Goal: Task Accomplishment & Management: Manage account settings

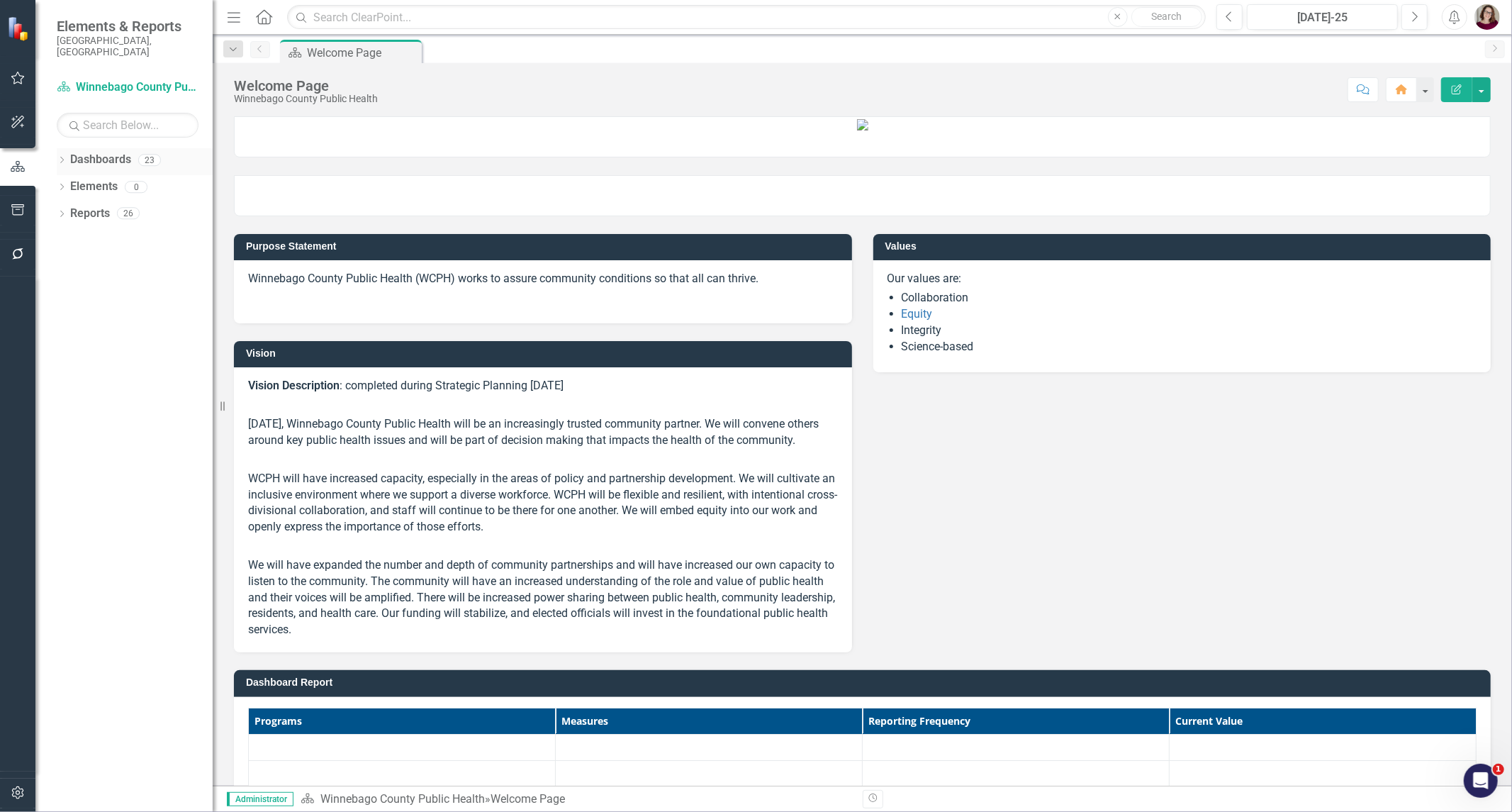
click at [64, 158] on icon "Dropdown" at bounding box center [62, 162] width 10 height 8
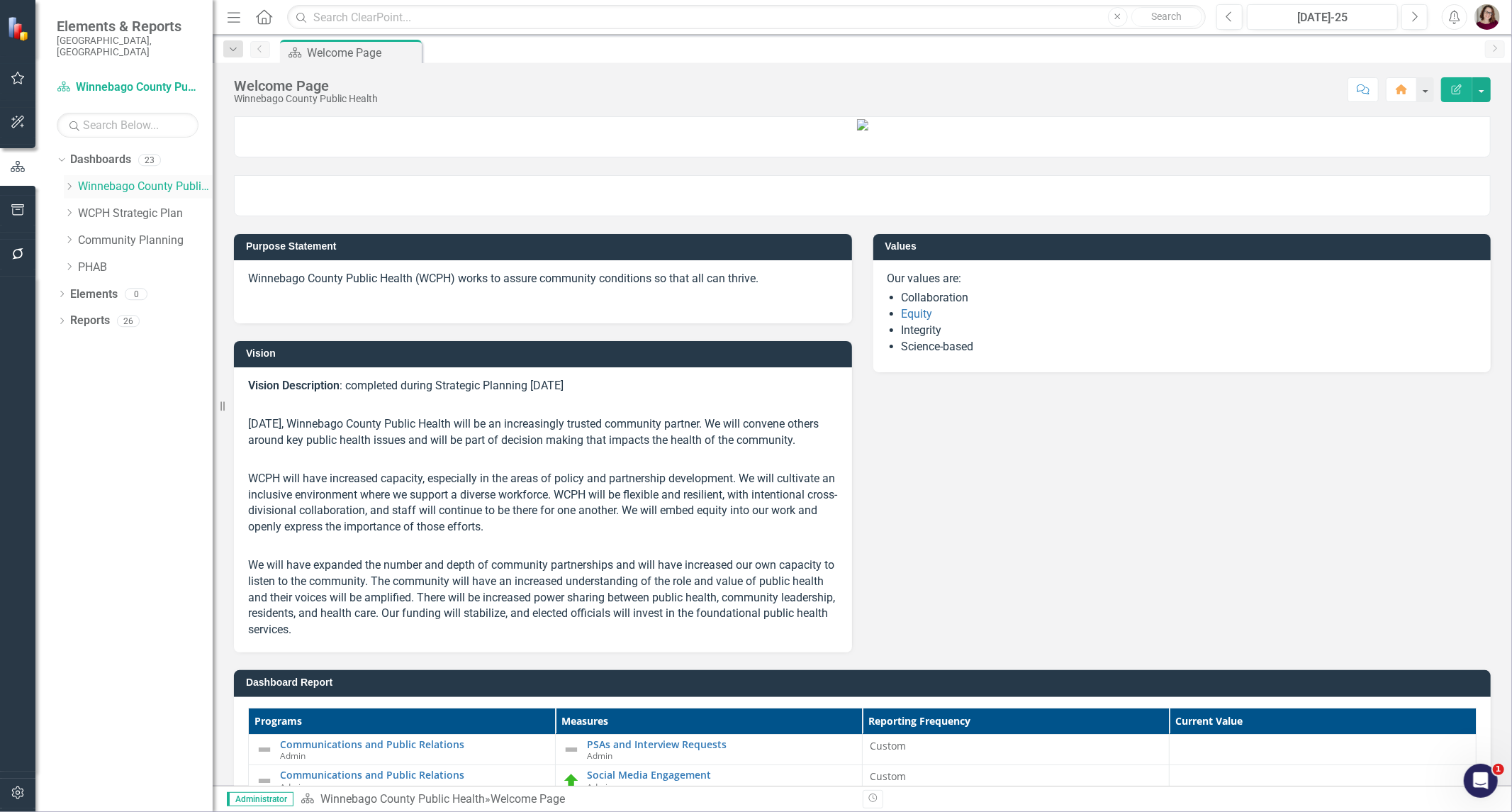
click at [65, 182] on icon "Dropdown" at bounding box center [69, 186] width 11 height 8
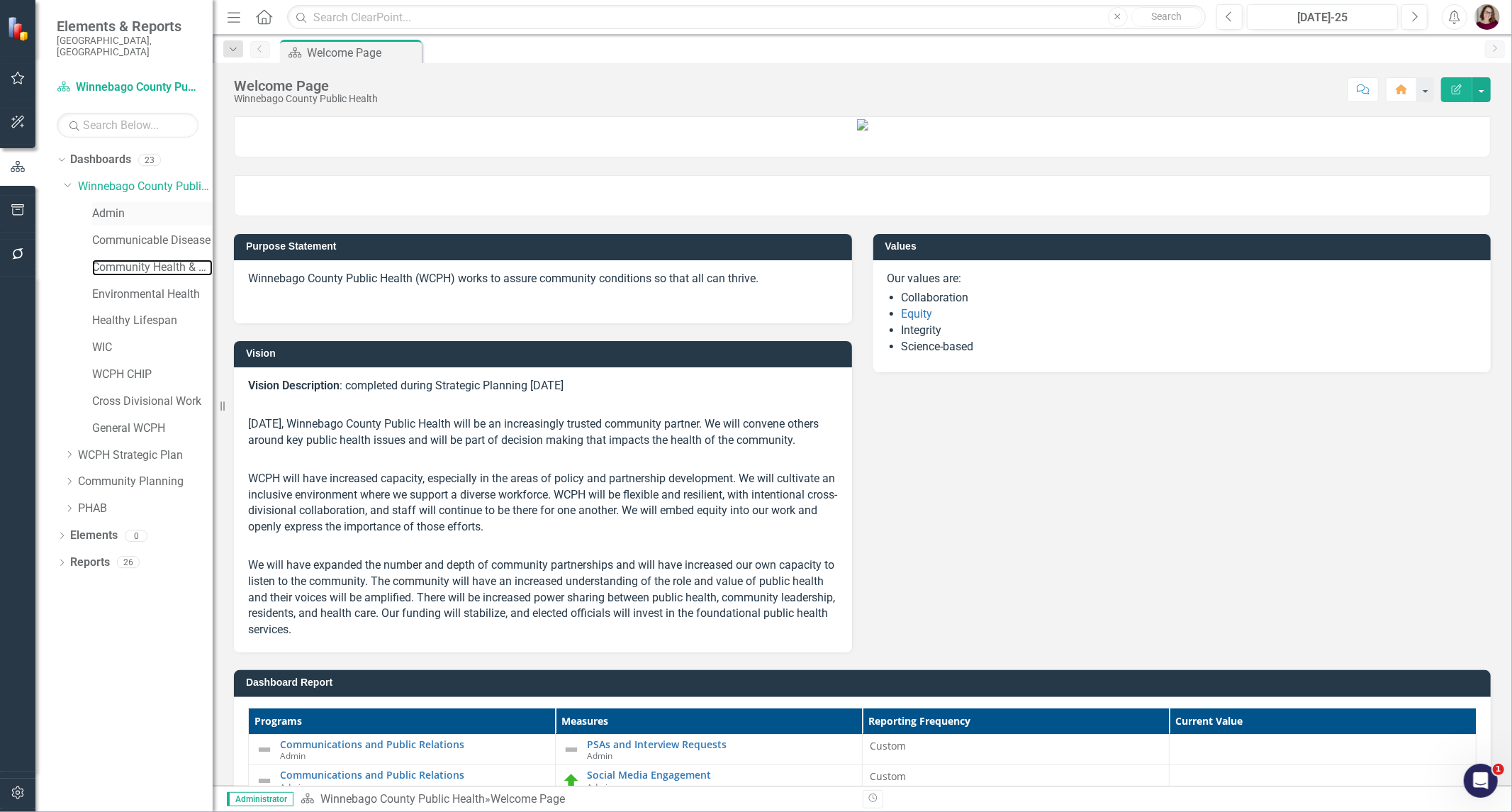
drag, startPoint x: 142, startPoint y: 251, endPoint x: 126, endPoint y: 199, distance: 54.4
click at [142, 259] on link "Community Health & Prevention" at bounding box center [152, 268] width 121 height 16
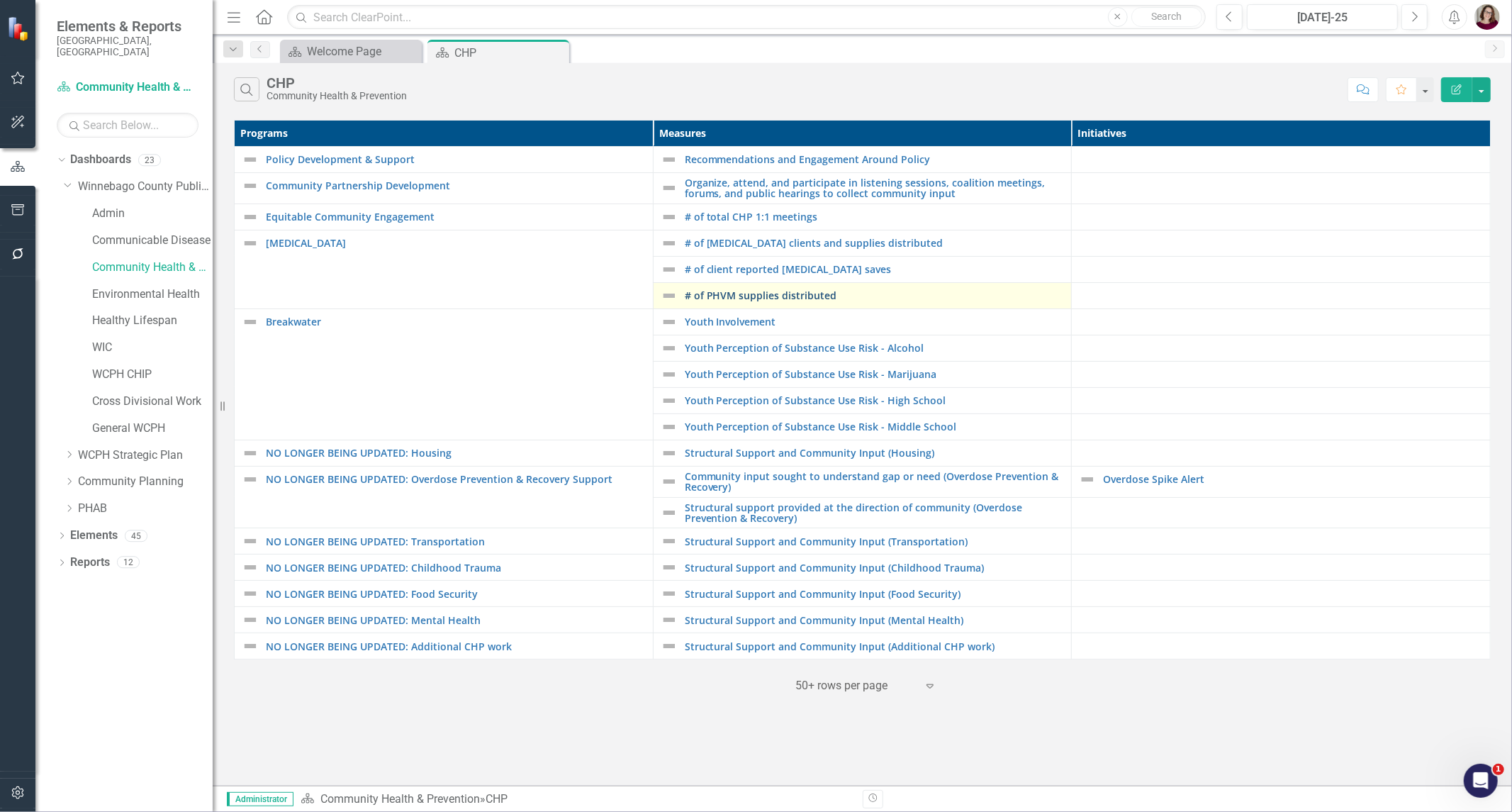
click at [745, 293] on link "# of PHVM supplies distributed" at bounding box center [874, 295] width 380 height 11
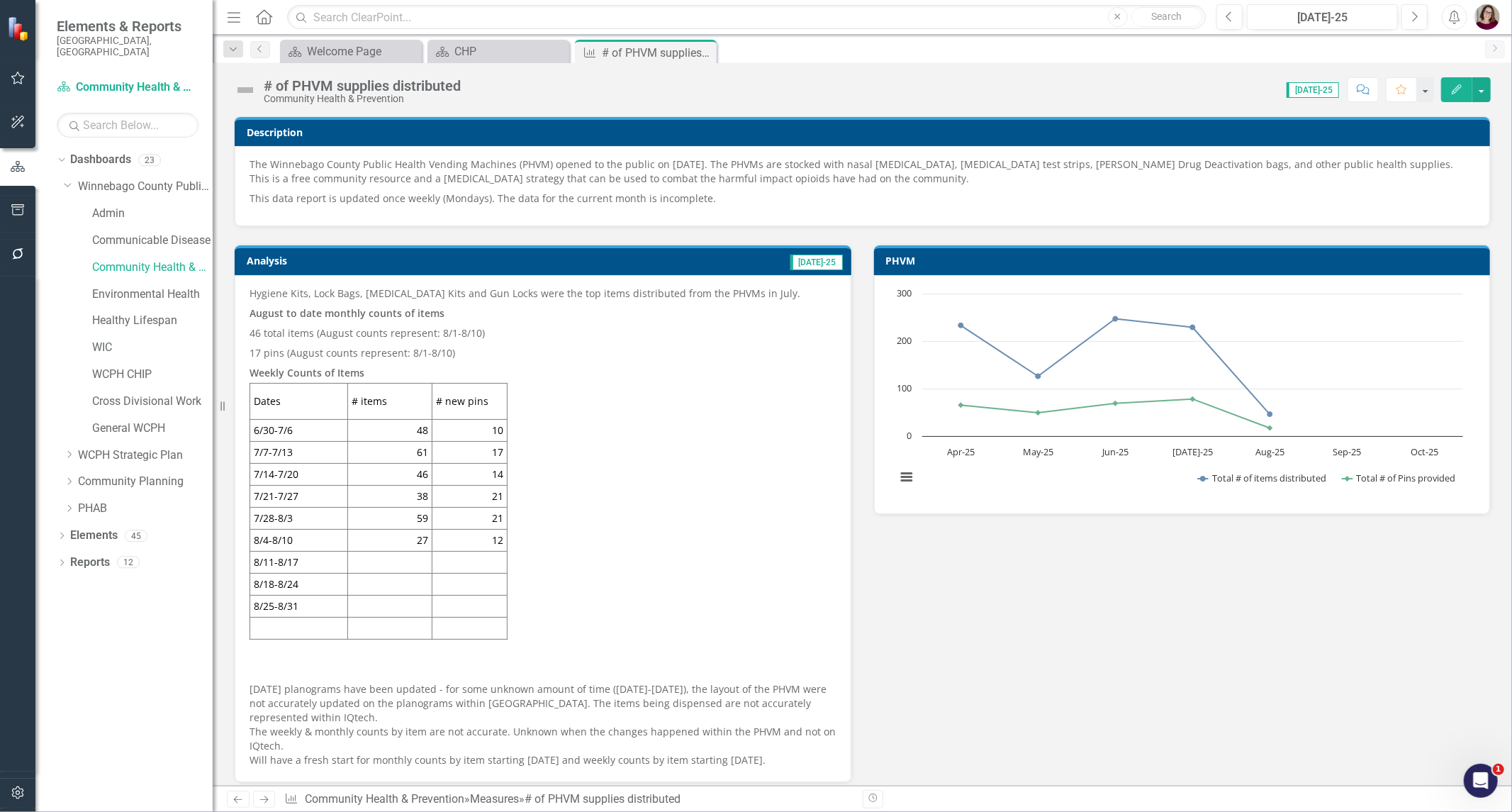
click at [498, 565] on td at bounding box center [470, 562] width 76 height 22
click at [479, 565] on td at bounding box center [470, 562] width 76 height 22
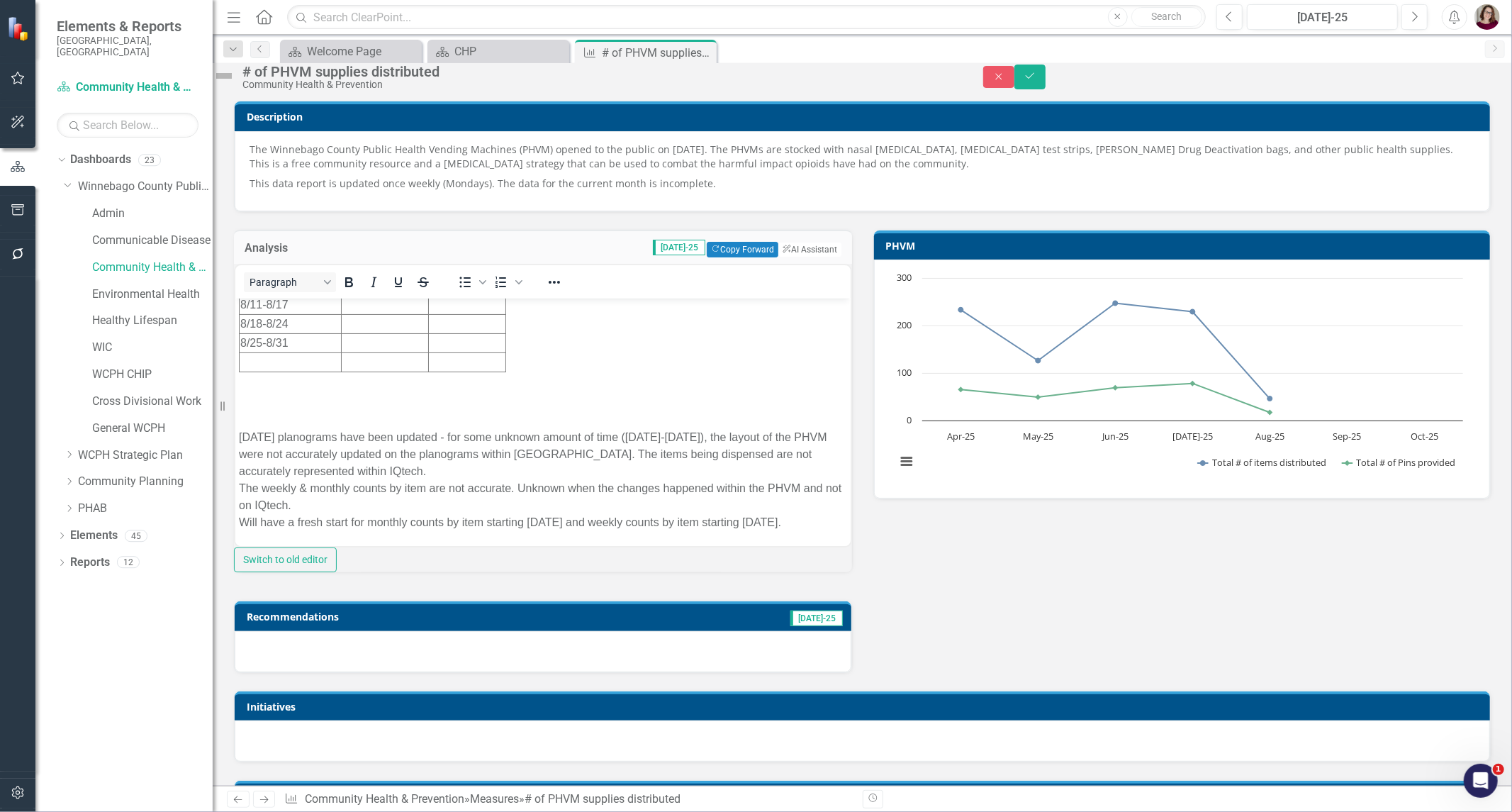
scroll to position [158, 0]
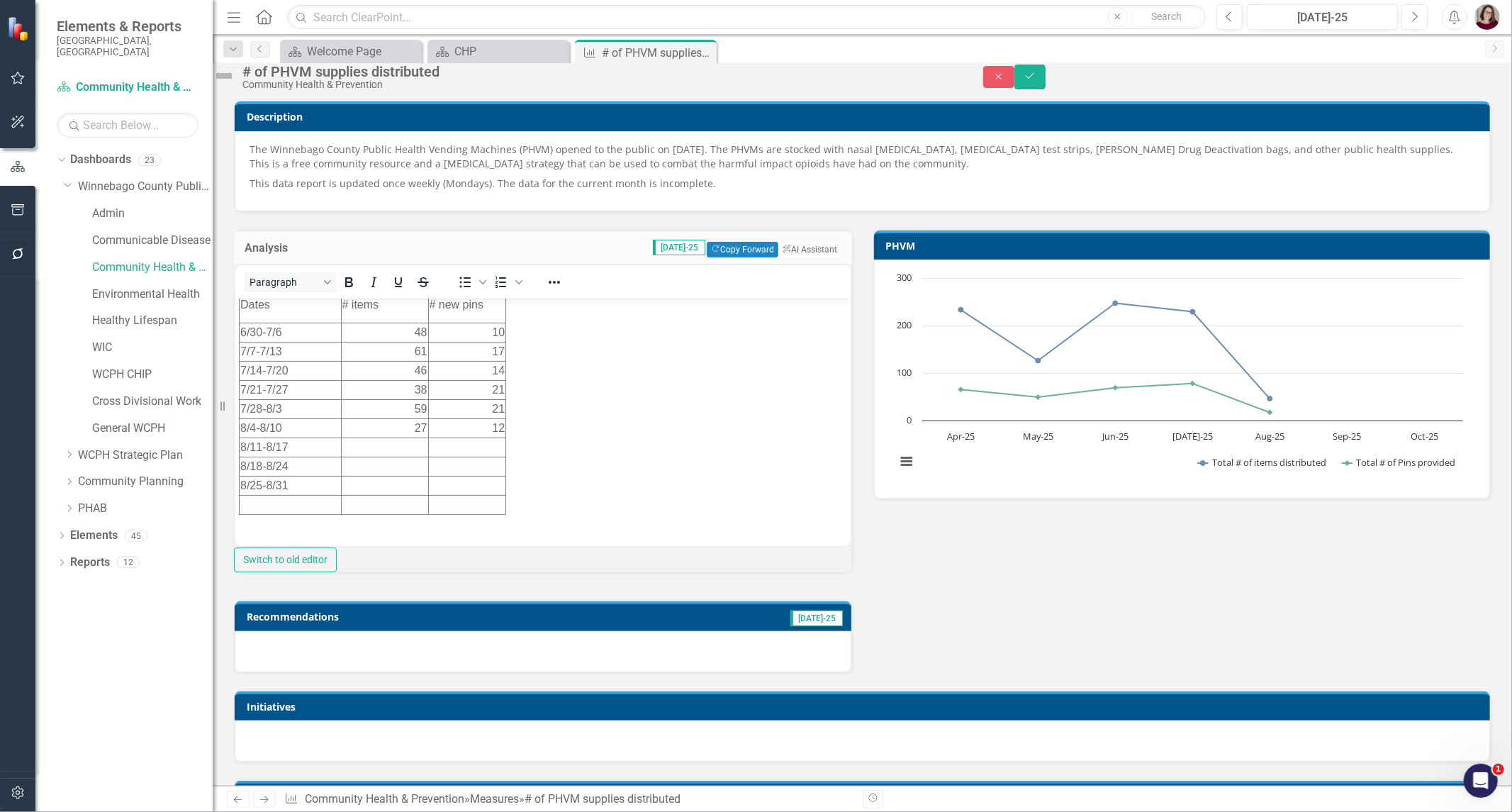
click at [461, 447] on td "Rich Text Area. Press ALT-0 for help." at bounding box center [466, 447] width 78 height 19
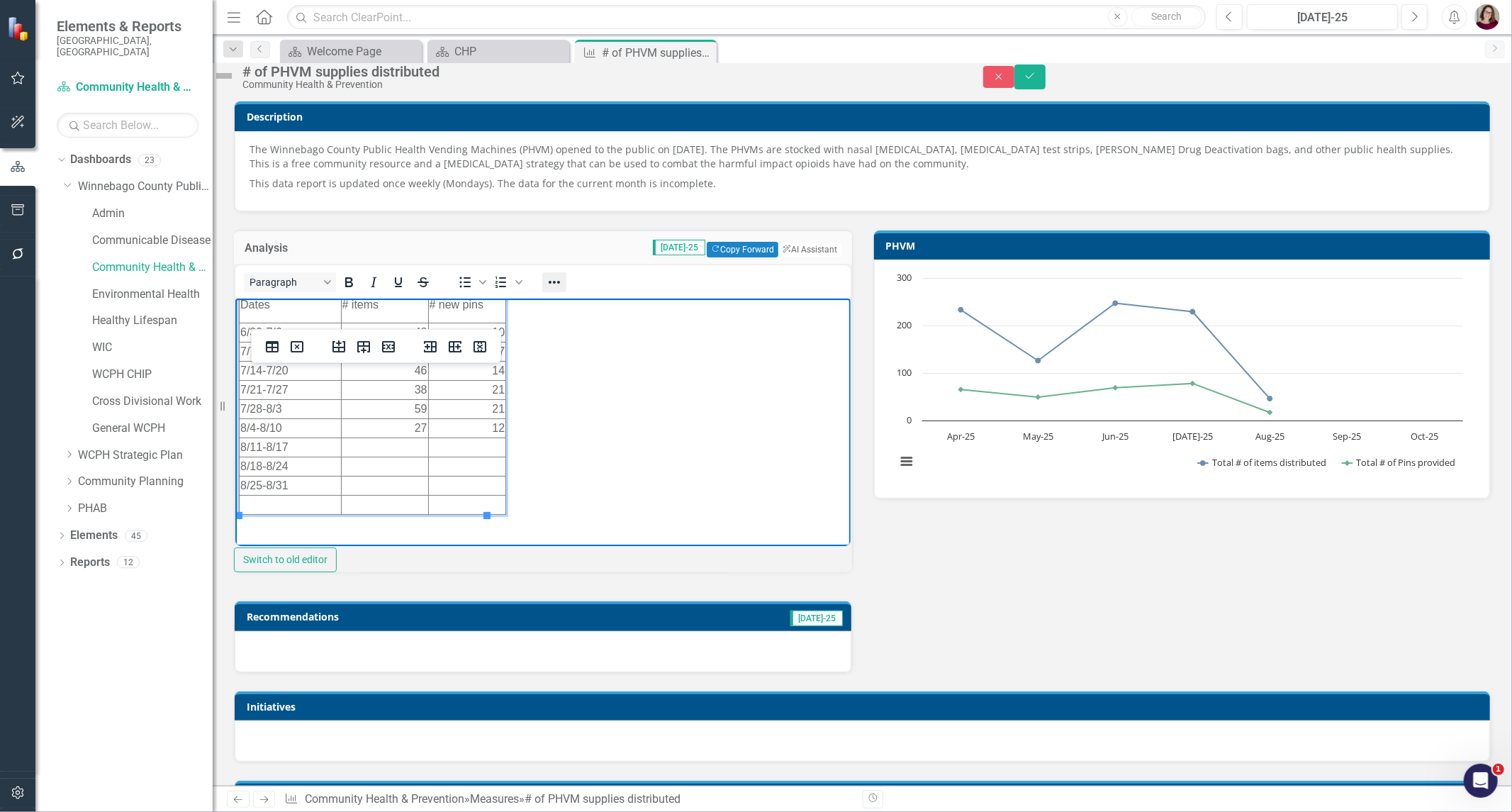
drag, startPoint x: 575, startPoint y: 300, endPoint x: 565, endPoint y: 313, distance: 16.4
click at [575, 296] on div at bounding box center [554, 282] width 41 height 28
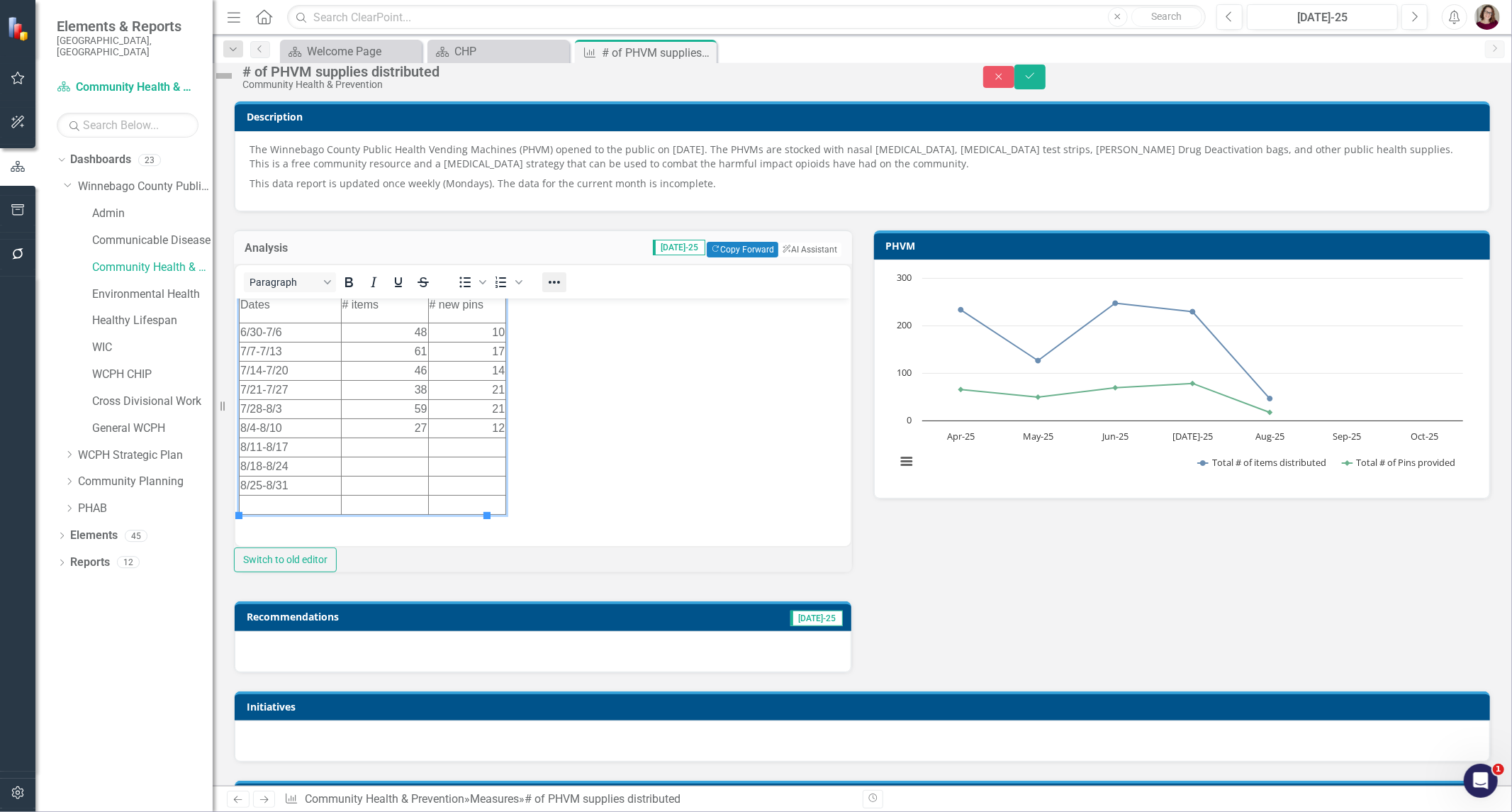
click at [563, 291] on icon "Reveal or hide additional toolbar items" at bounding box center [554, 282] width 17 height 17
click at [495, 369] on icon "Align right" at bounding box center [495, 365] width 17 height 17
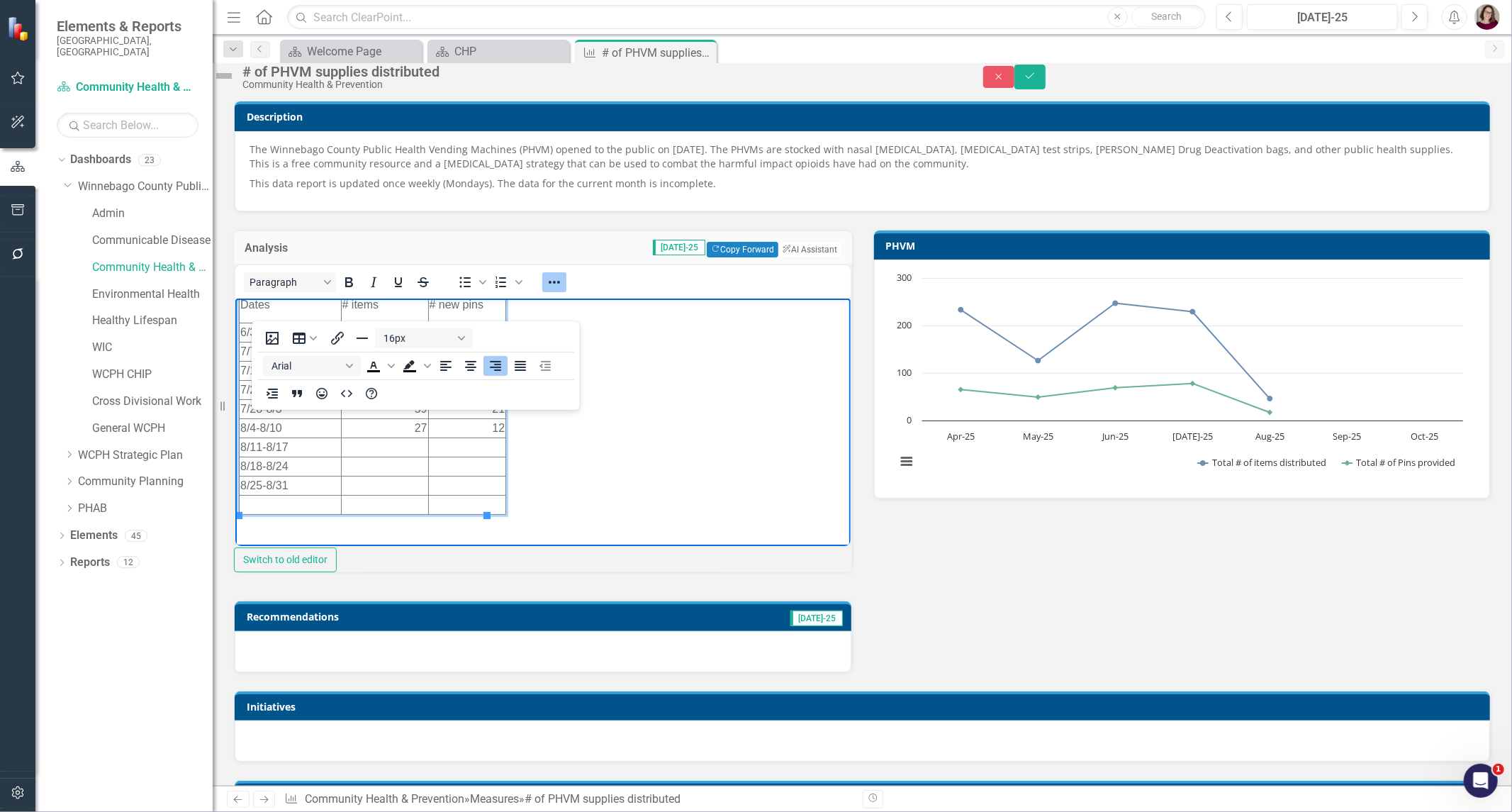
click at [470, 453] on td "Rich Text Area. Press ALT-0 for help." at bounding box center [466, 447] width 78 height 19
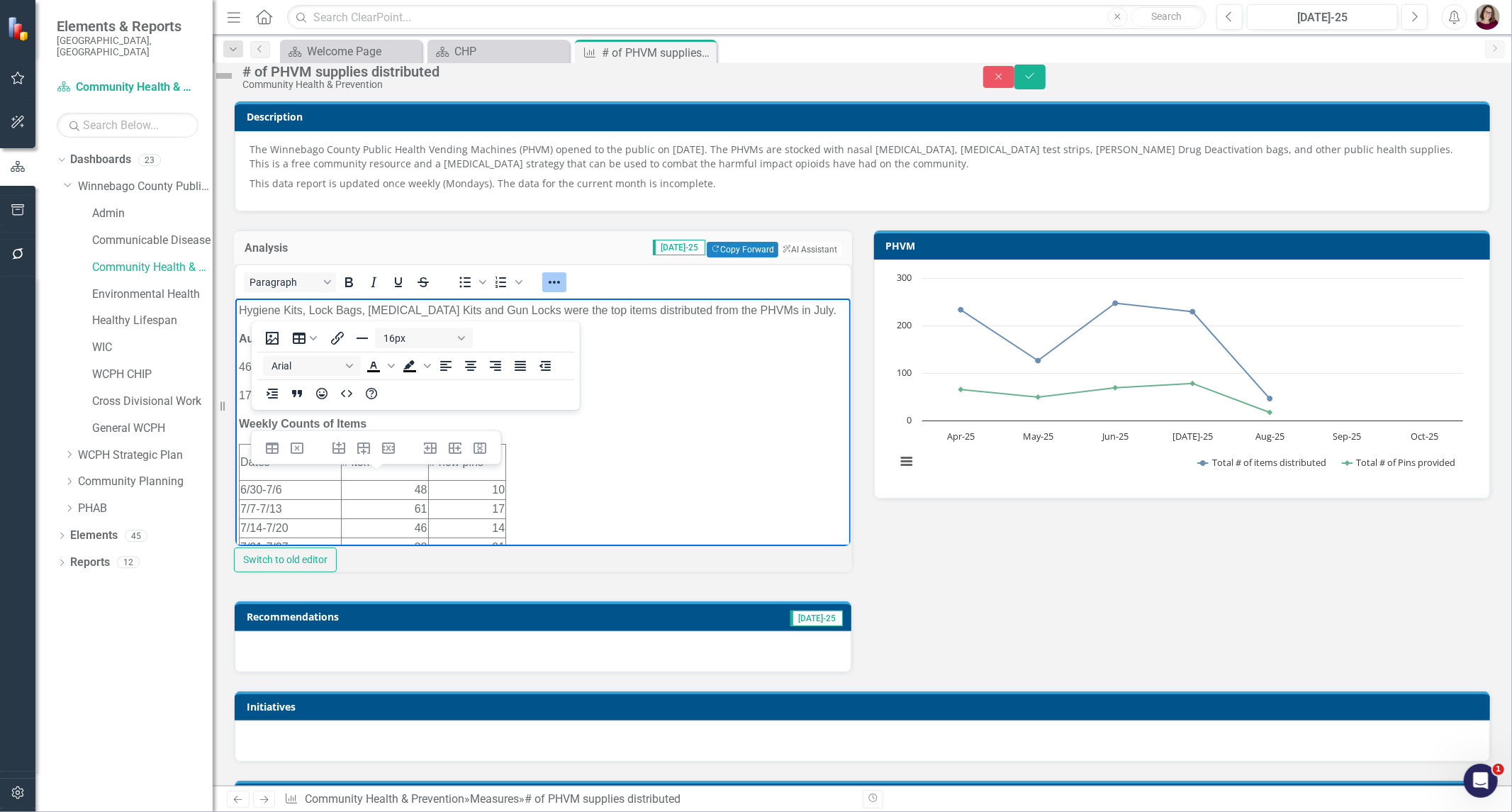
click at [612, 447] on body "Hygiene Kits, Lock Bags, [MEDICAL_DATA] Kits and Gun Locks were the top items d…" at bounding box center [543, 572] width 616 height 548
click at [251, 396] on p "17 pins (August counts represent: 8/1-8/10)" at bounding box center [542, 396] width 608 height 17
click at [448, 393] on p "38 pins (August counts represent: 8/1-8/10)" at bounding box center [542, 396] width 608 height 17
click at [708, 463] on body "Hygiene Kits, Lock Bags, [MEDICAL_DATA] Kits and Gun Locks were the top items d…" at bounding box center [543, 572] width 616 height 548
click at [563, 291] on icon "Reveal or hide additional toolbar items" at bounding box center [554, 282] width 17 height 17
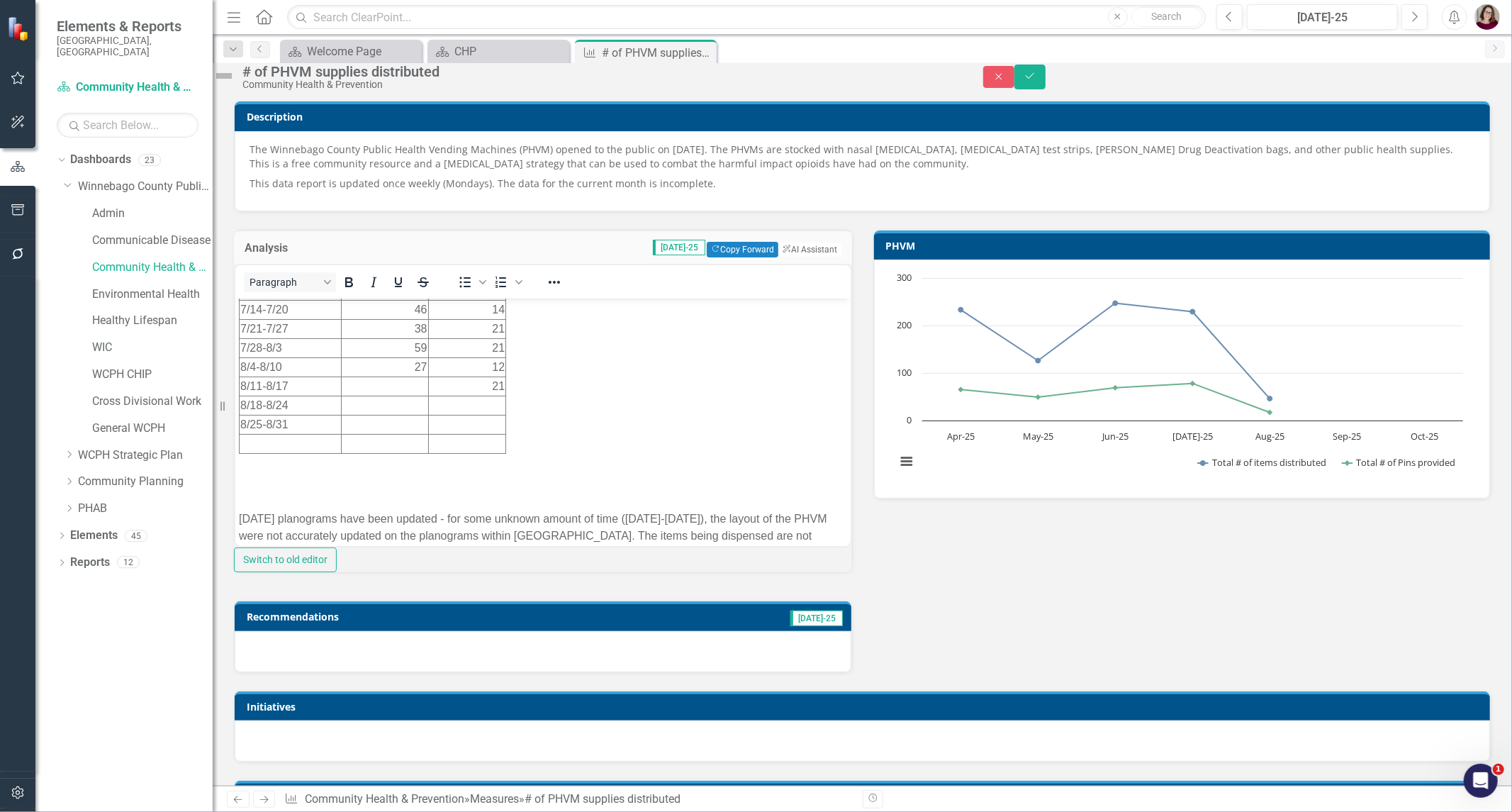
scroll to position [236, 0]
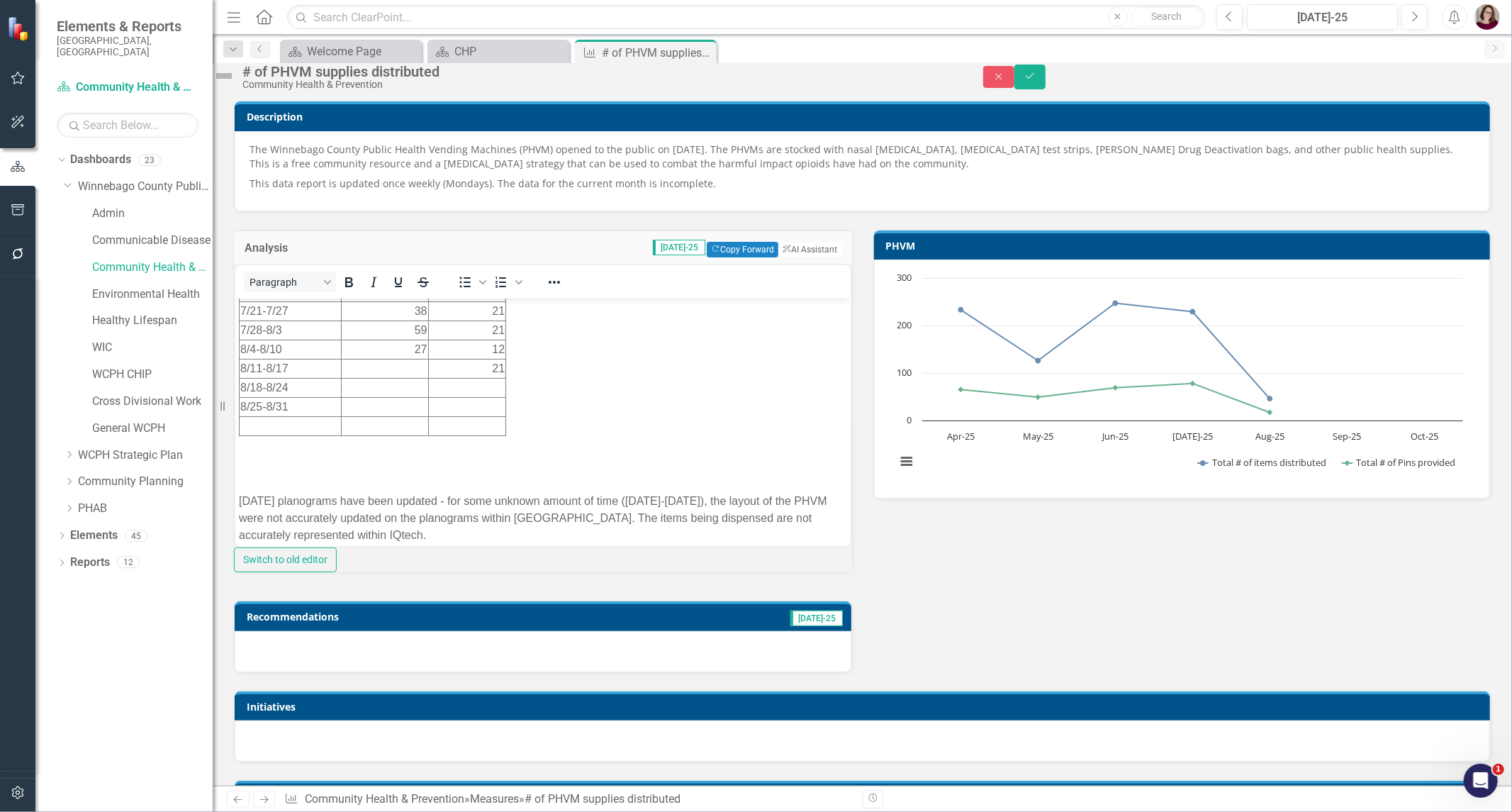
click at [402, 369] on td "Rich Text Area. Press ALT-0 for help." at bounding box center [384, 368] width 87 height 19
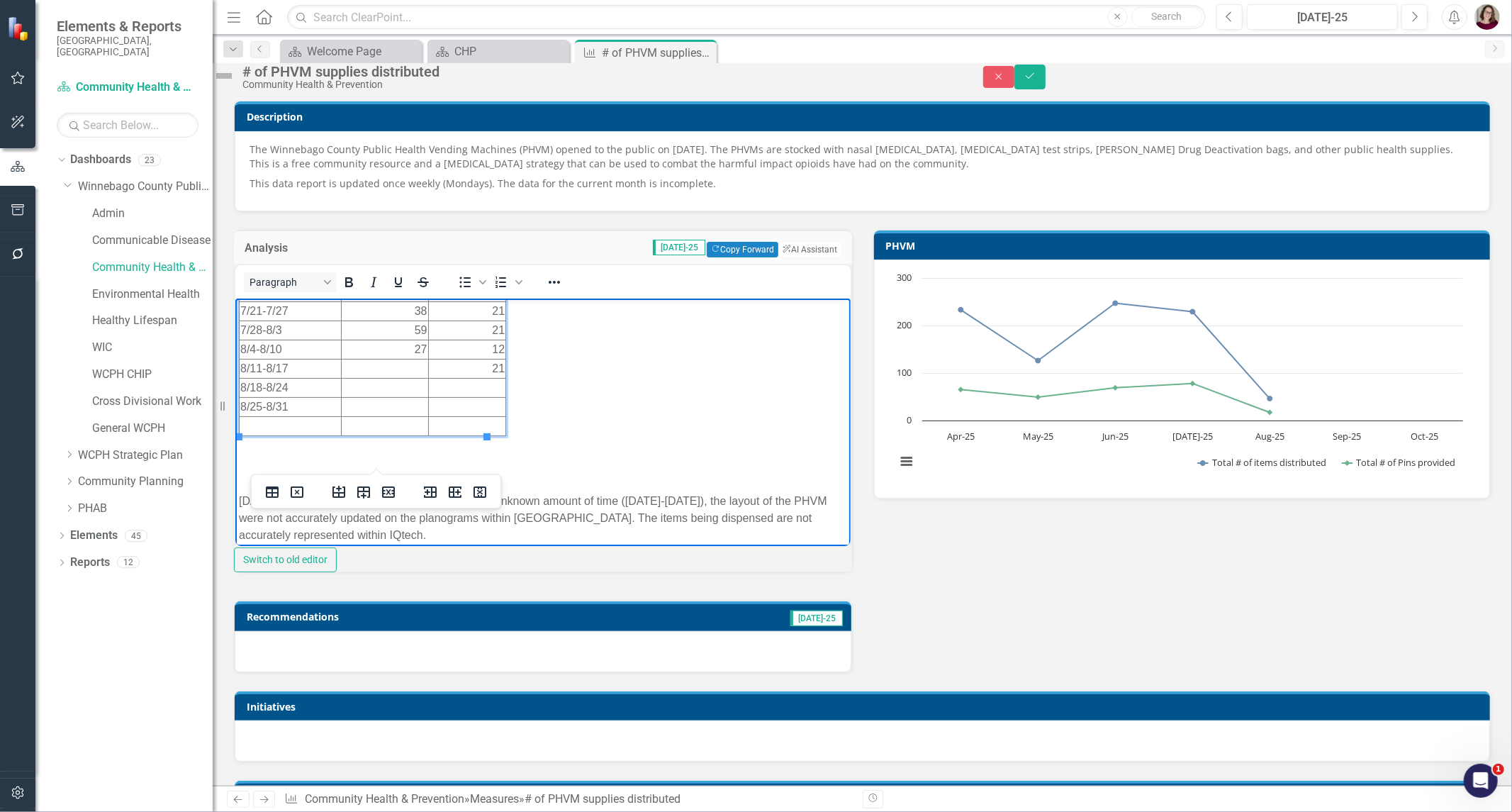
drag, startPoint x: 572, startPoint y: 307, endPoint x: 622, endPoint y: 322, distance: 52.2
click at [563, 291] on icon "Reveal or hide additional toolbar items" at bounding box center [554, 282] width 17 height 17
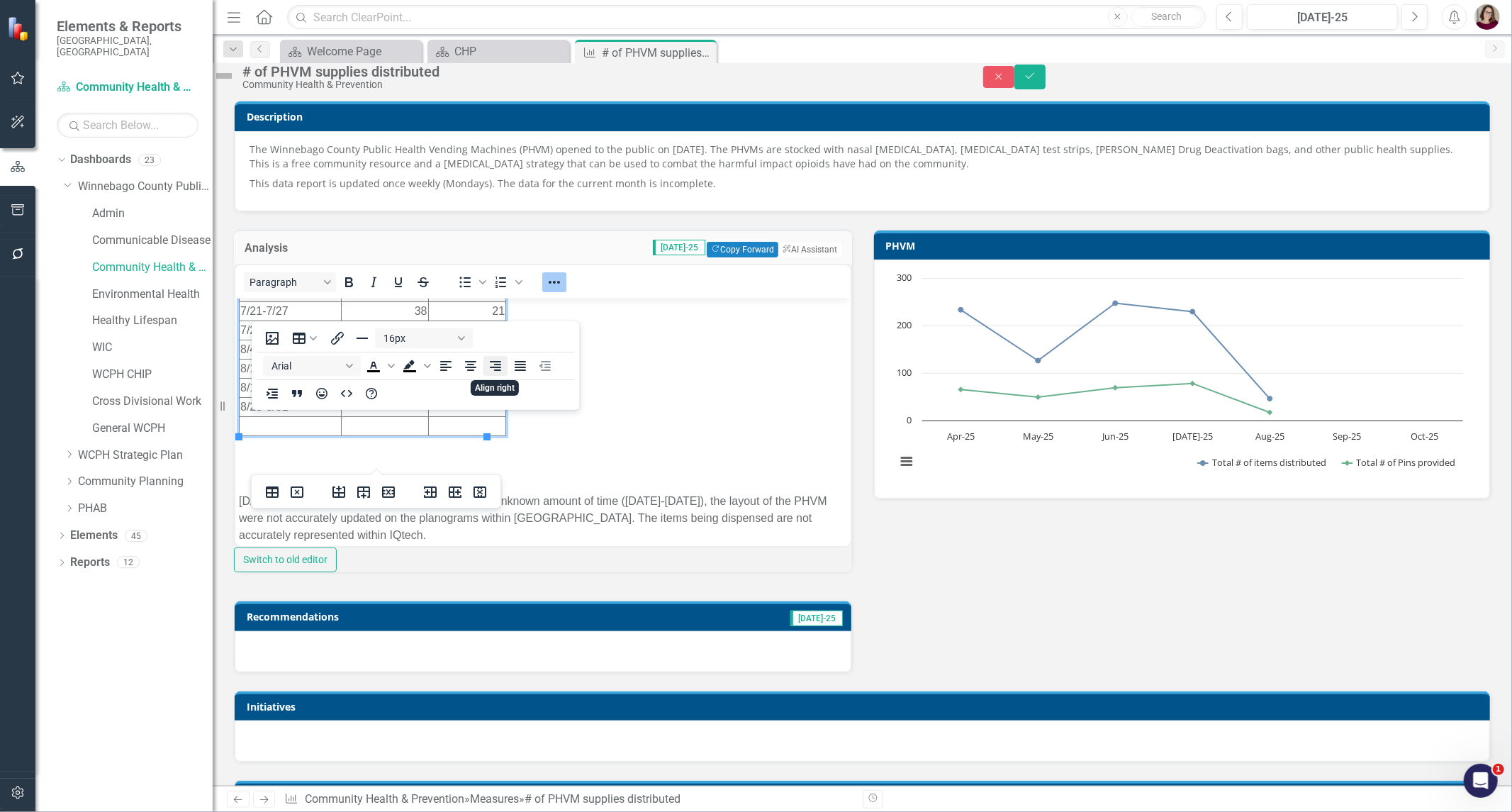
click at [503, 367] on icon "Align right" at bounding box center [495, 365] width 17 height 17
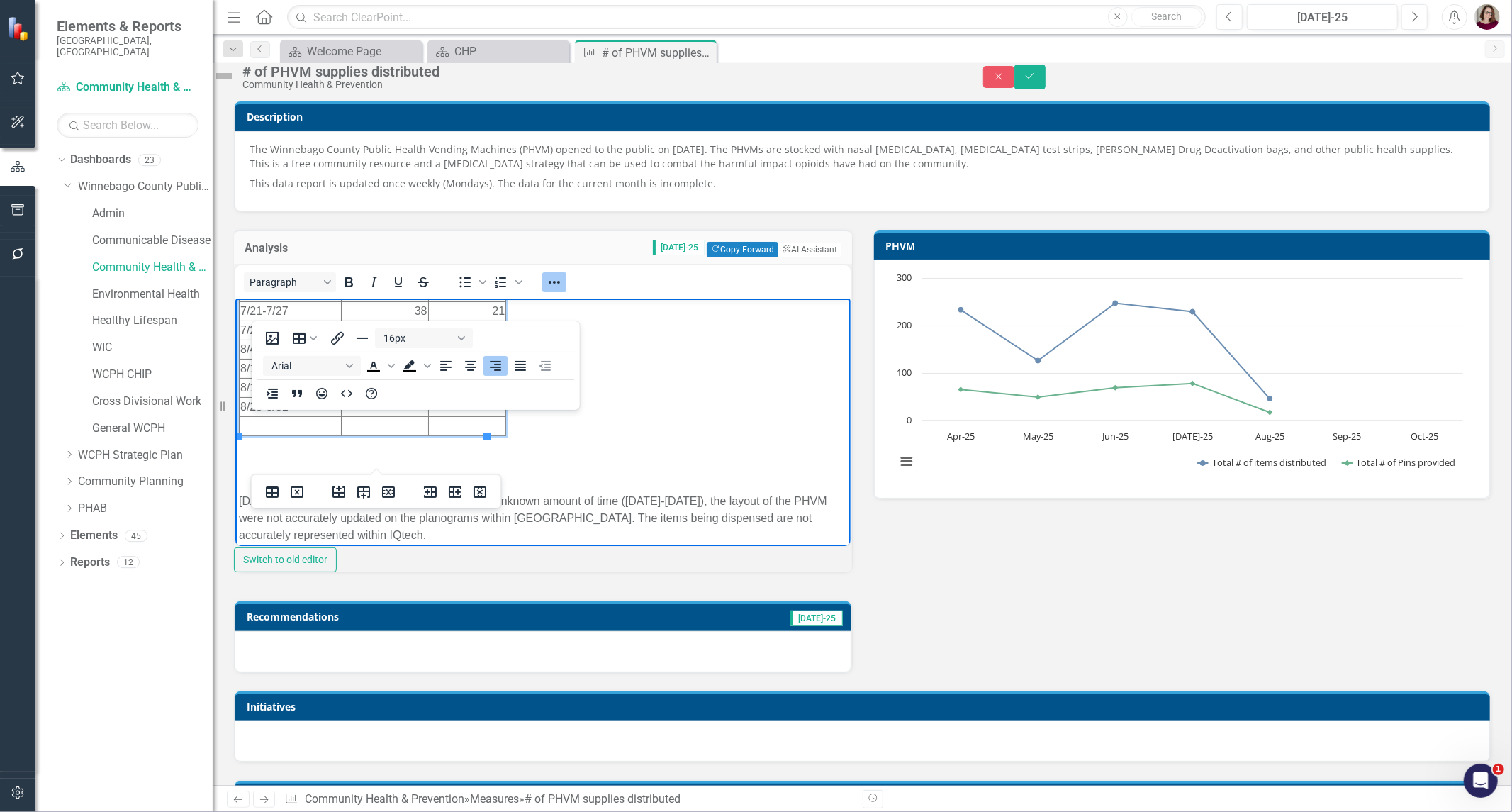
drag, startPoint x: 565, startPoint y: 316, endPoint x: 551, endPoint y: 323, distance: 15.7
click at [563, 291] on icon "Reveal or hide additional toolbar items" at bounding box center [554, 282] width 17 height 17
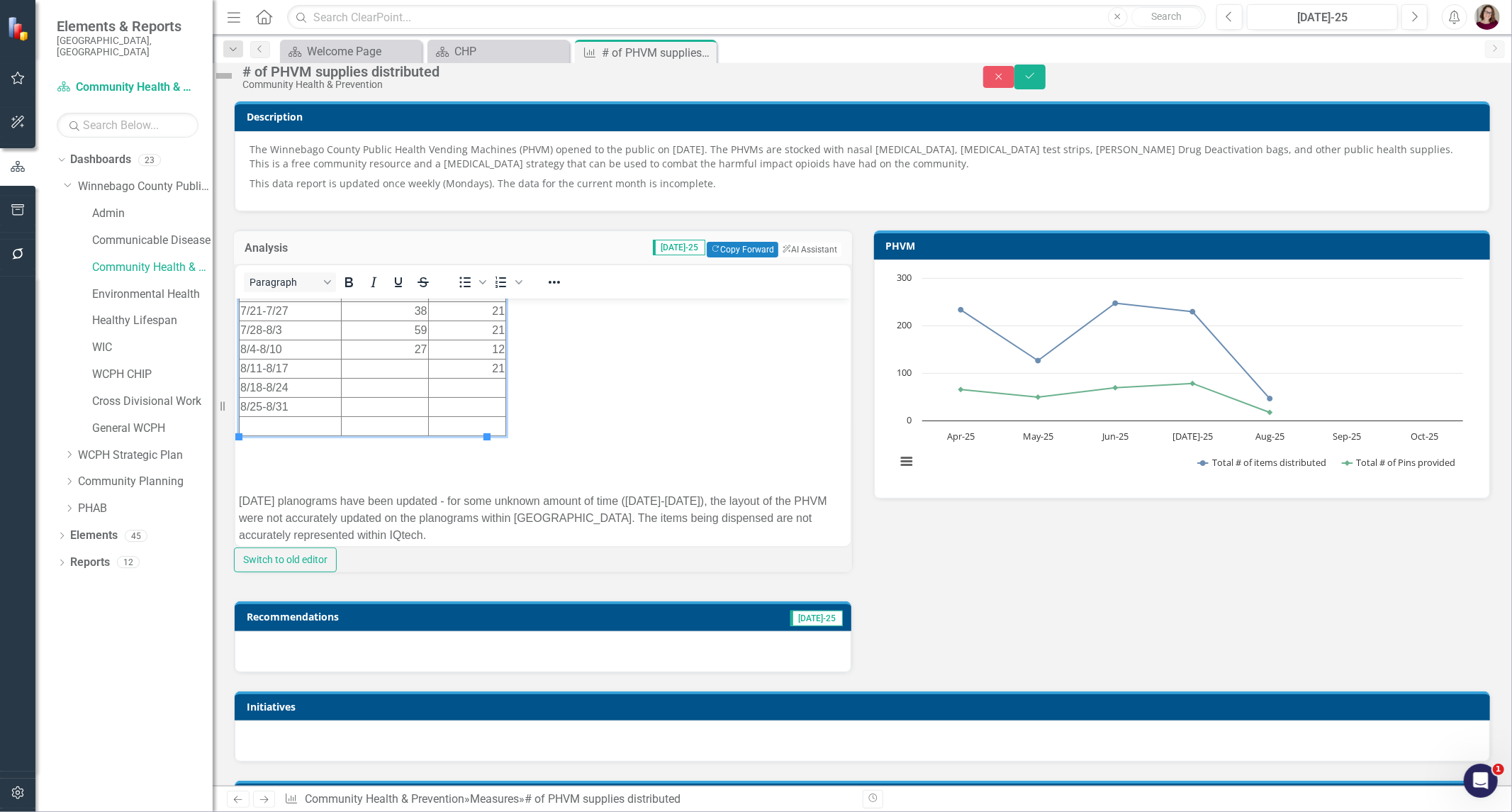
click at [401, 367] on td "Rich Text Area. Press ALT-0 for help." at bounding box center [384, 368] width 87 height 19
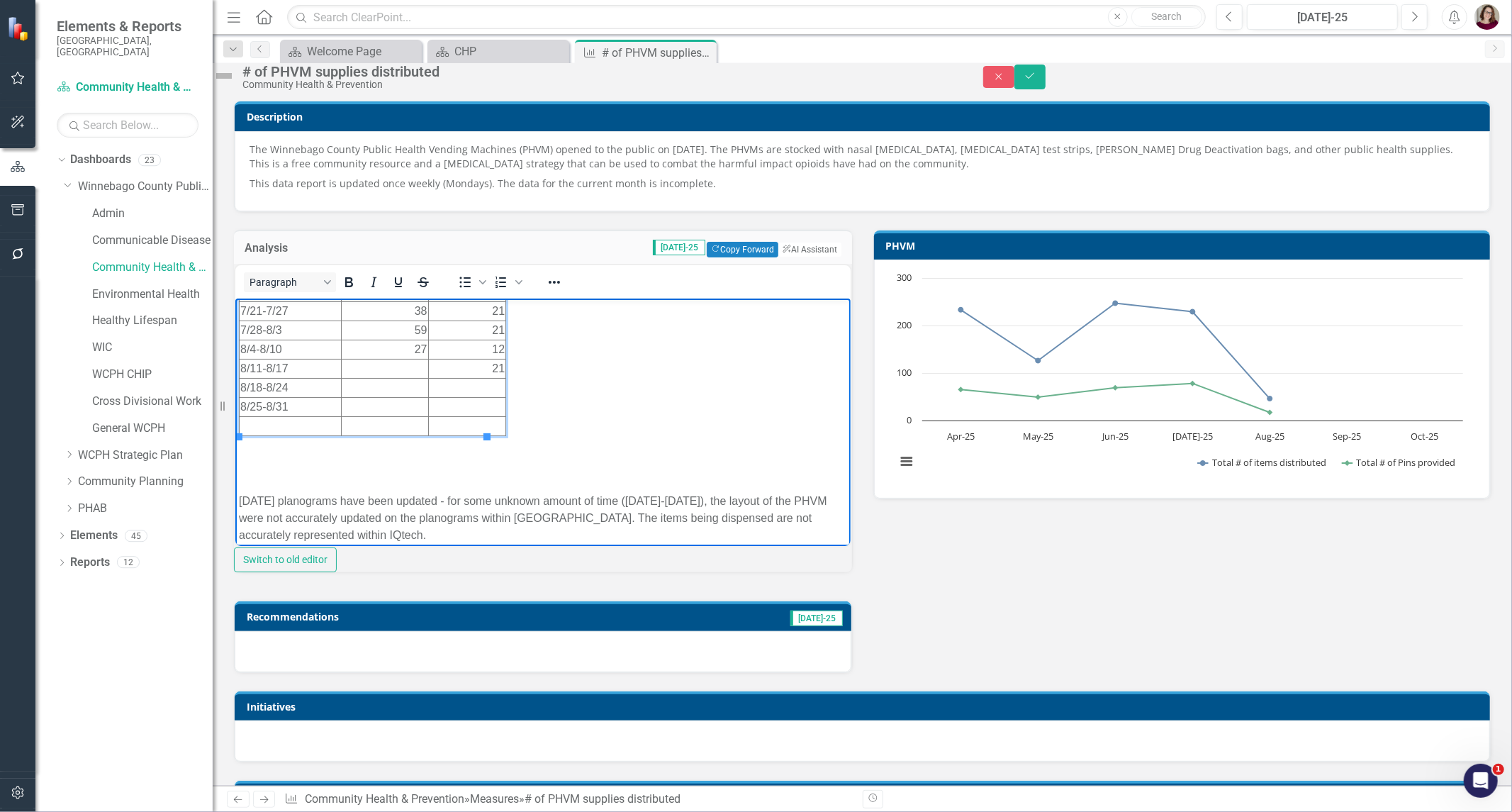
click at [396, 372] on td "Rich Text Area. Press ALT-0 for help." at bounding box center [384, 368] width 87 height 19
click at [401, 369] on td "Rich Text Area. Press ALT-0 for help." at bounding box center [384, 368] width 87 height 19
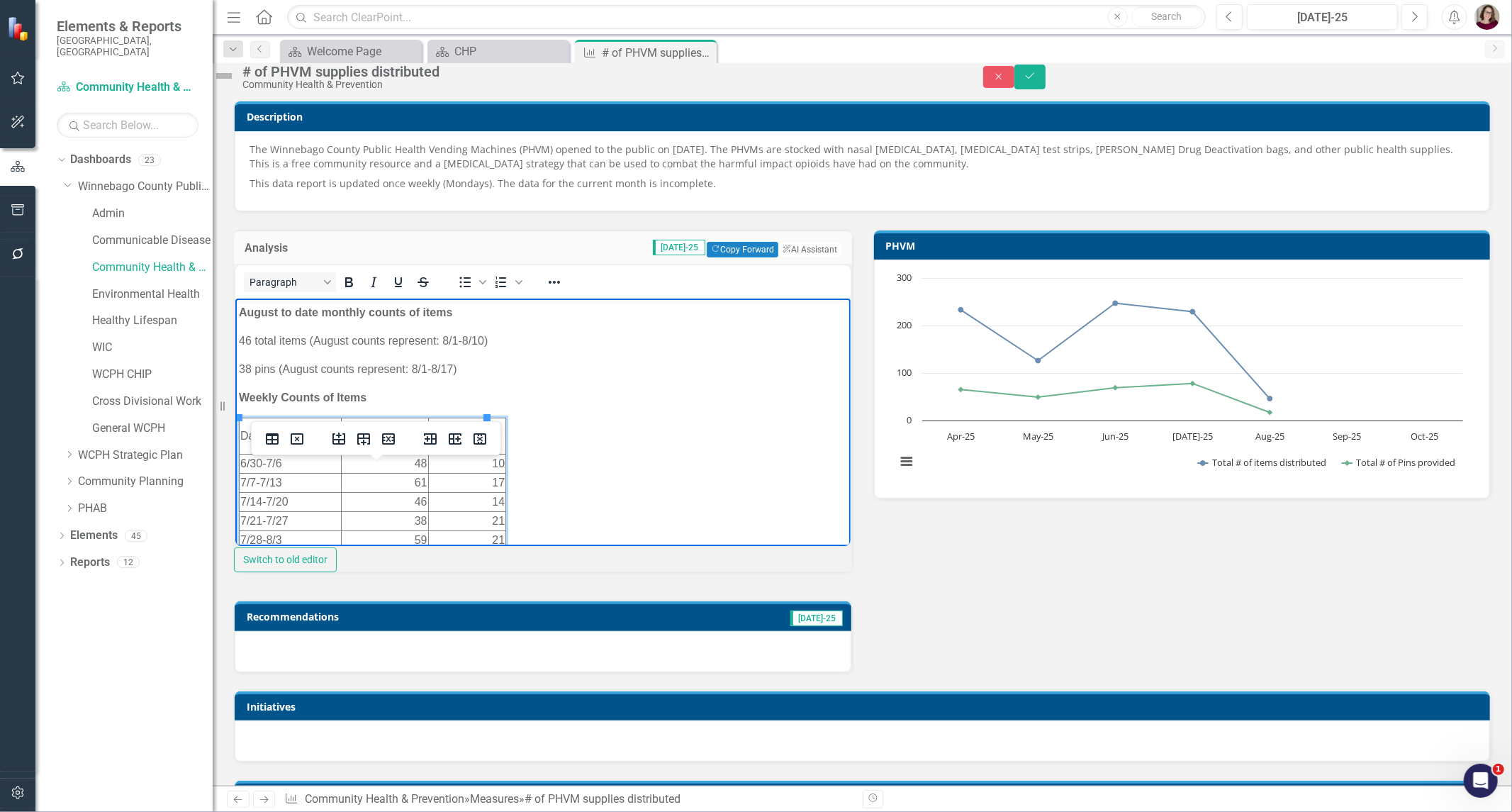
scroll to position [0, 0]
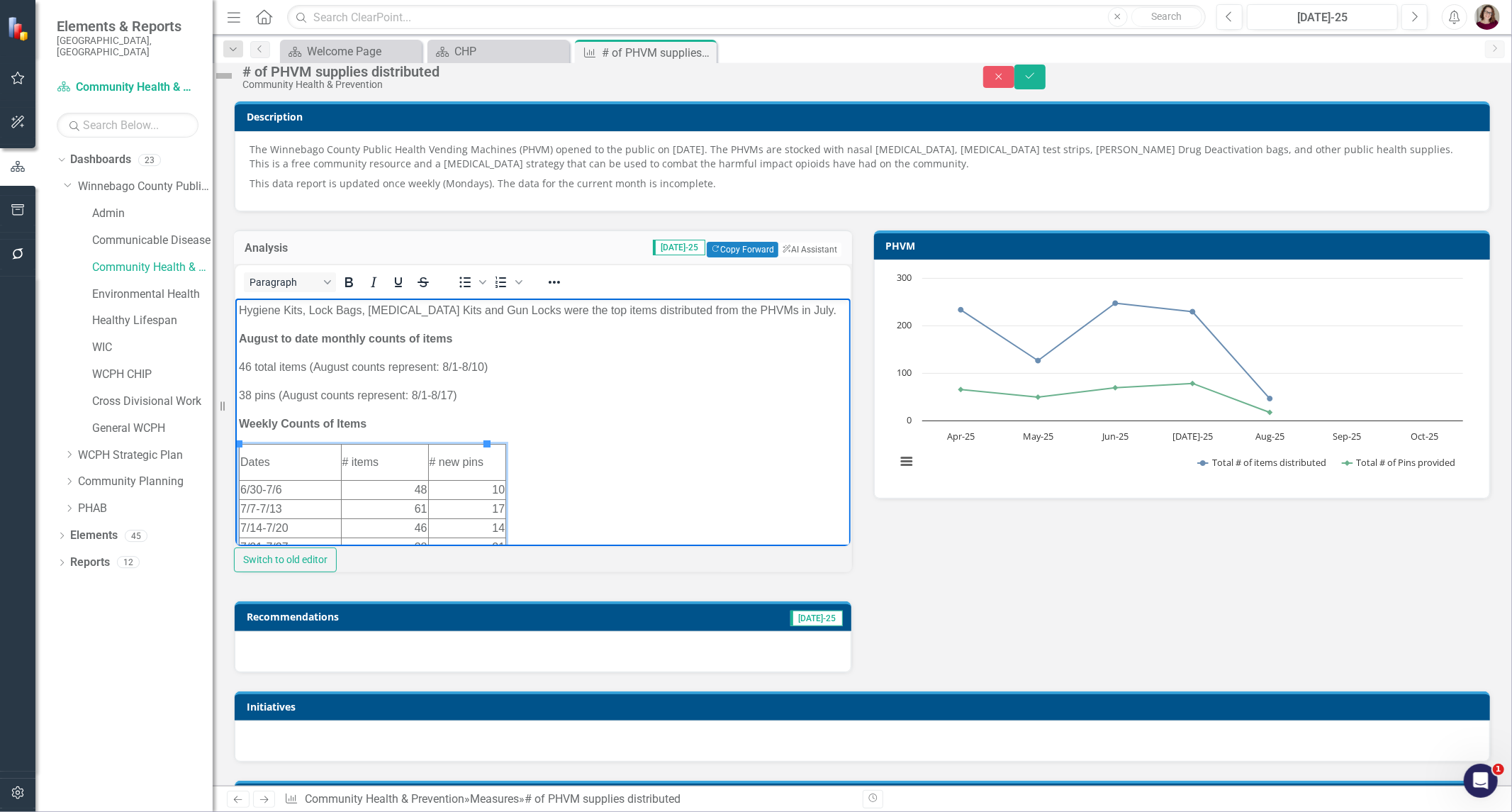
click at [250, 369] on p "46 total items (August counts represent: 8/1-8/10)" at bounding box center [542, 367] width 608 height 17
click at [478, 368] on p "98 total items (August counts represent: 8/1-8/10)" at bounding box center [542, 367] width 608 height 17
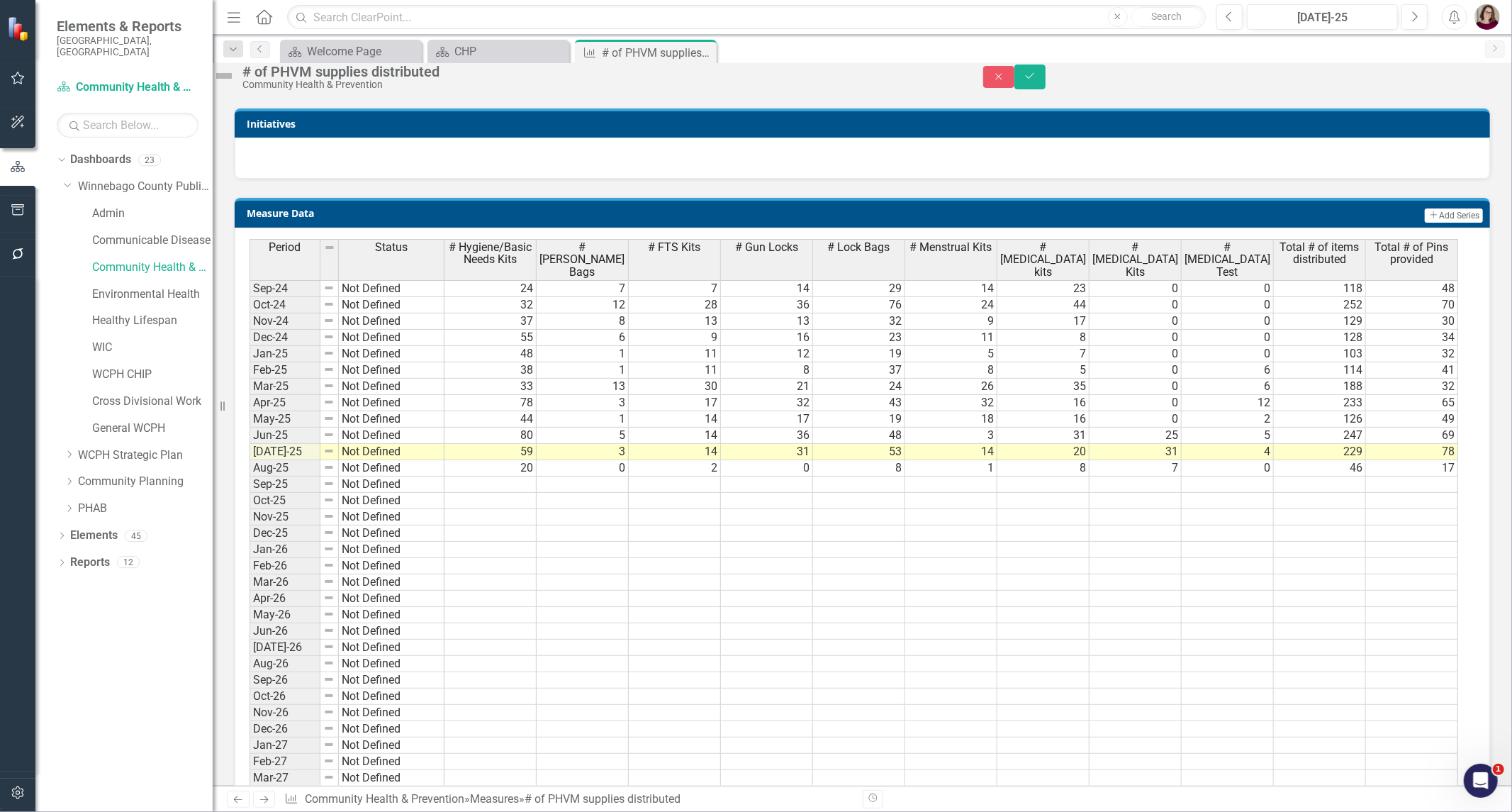
scroll to position [630, 0]
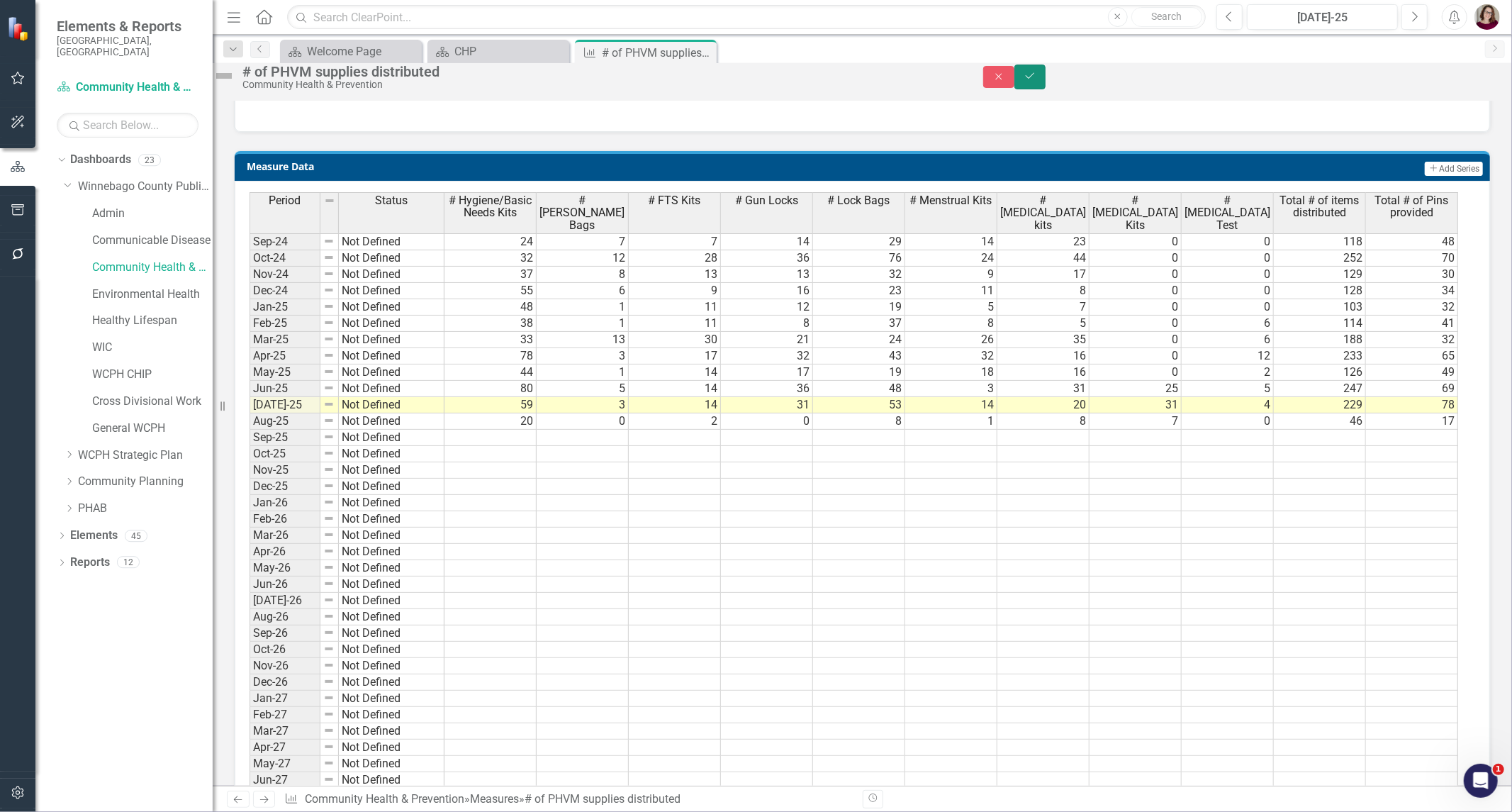
click at [1046, 86] on button "Save" at bounding box center [1030, 77] width 31 height 25
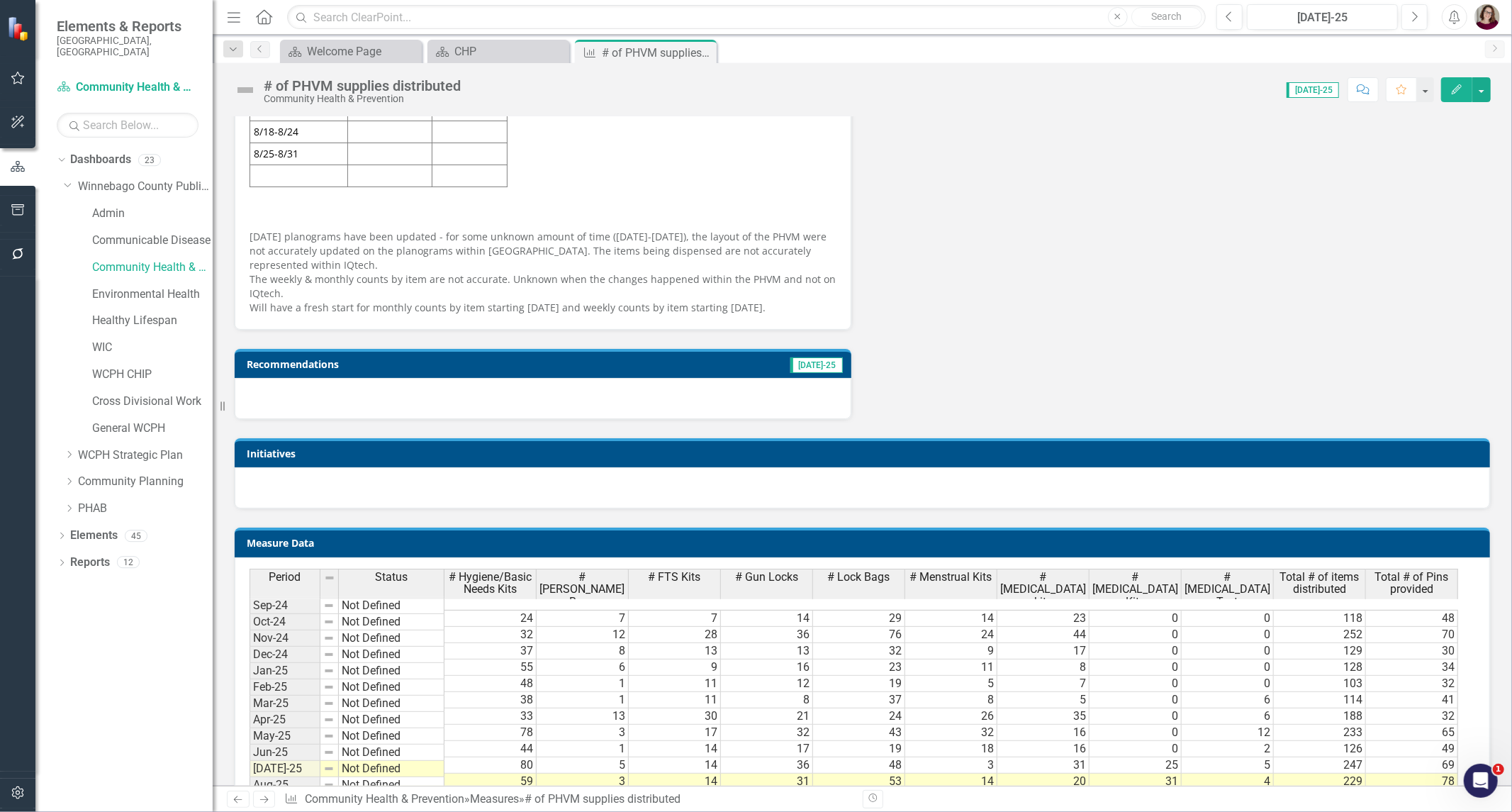
scroll to position [551, 0]
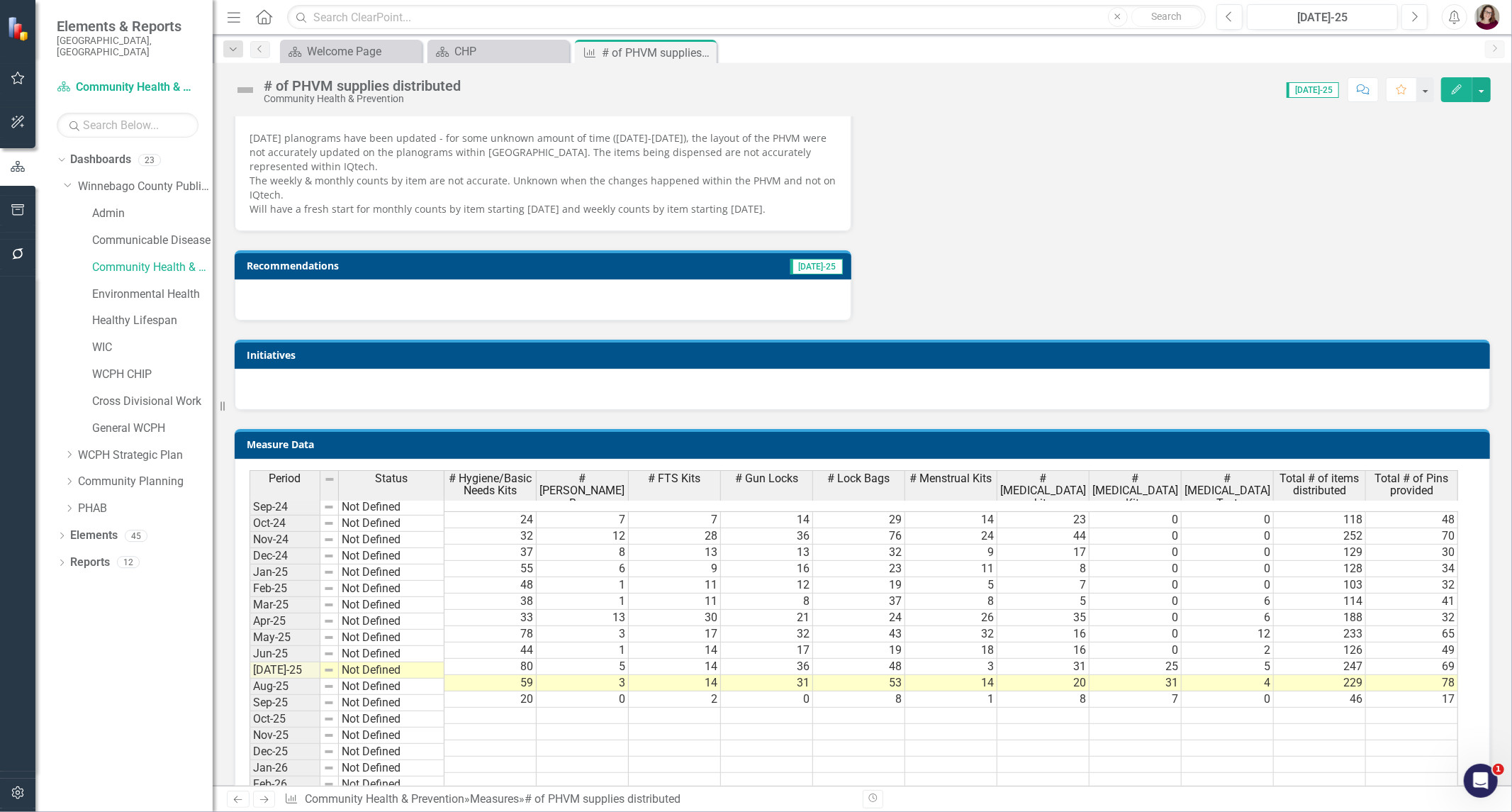
click at [485, 691] on td "20" at bounding box center [491, 700] width 92 height 16
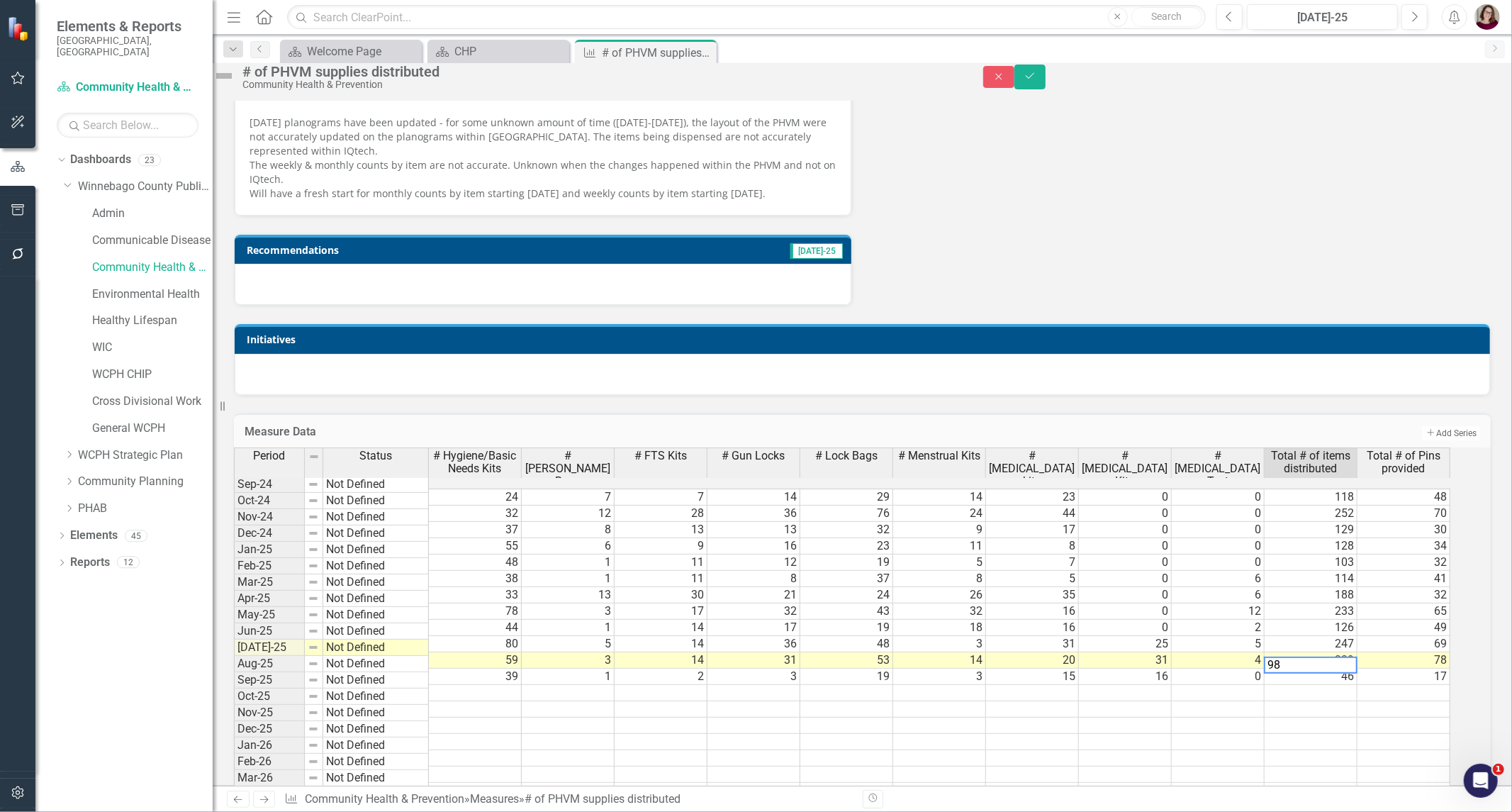
scroll to position [0, 8]
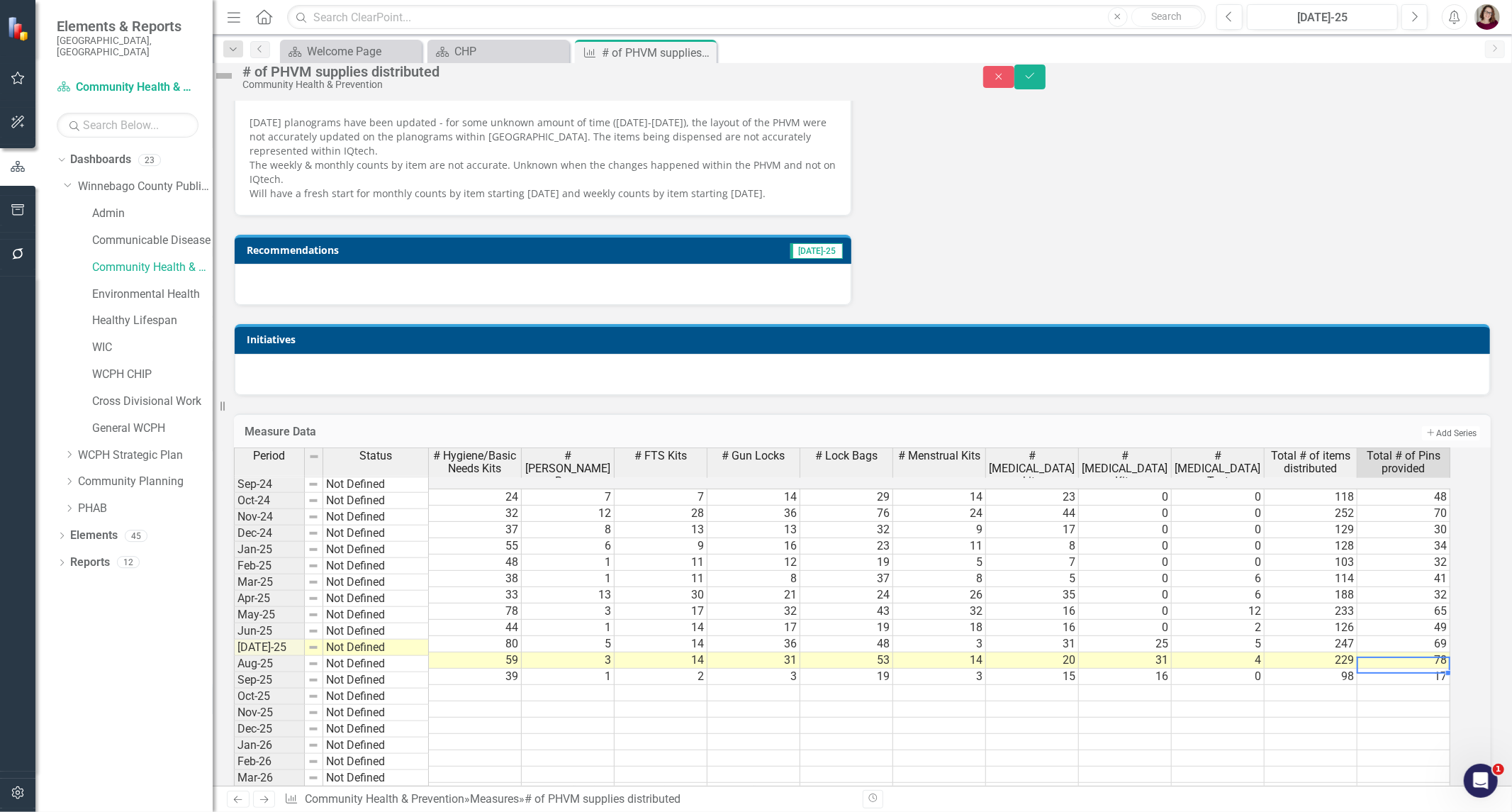
click at [1432, 685] on td "17" at bounding box center [1404, 677] width 93 height 16
type textarea "38"
click at [1037, 80] on icon "Save" at bounding box center [1030, 76] width 13 height 10
